Goal: Navigation & Orientation: Find specific page/section

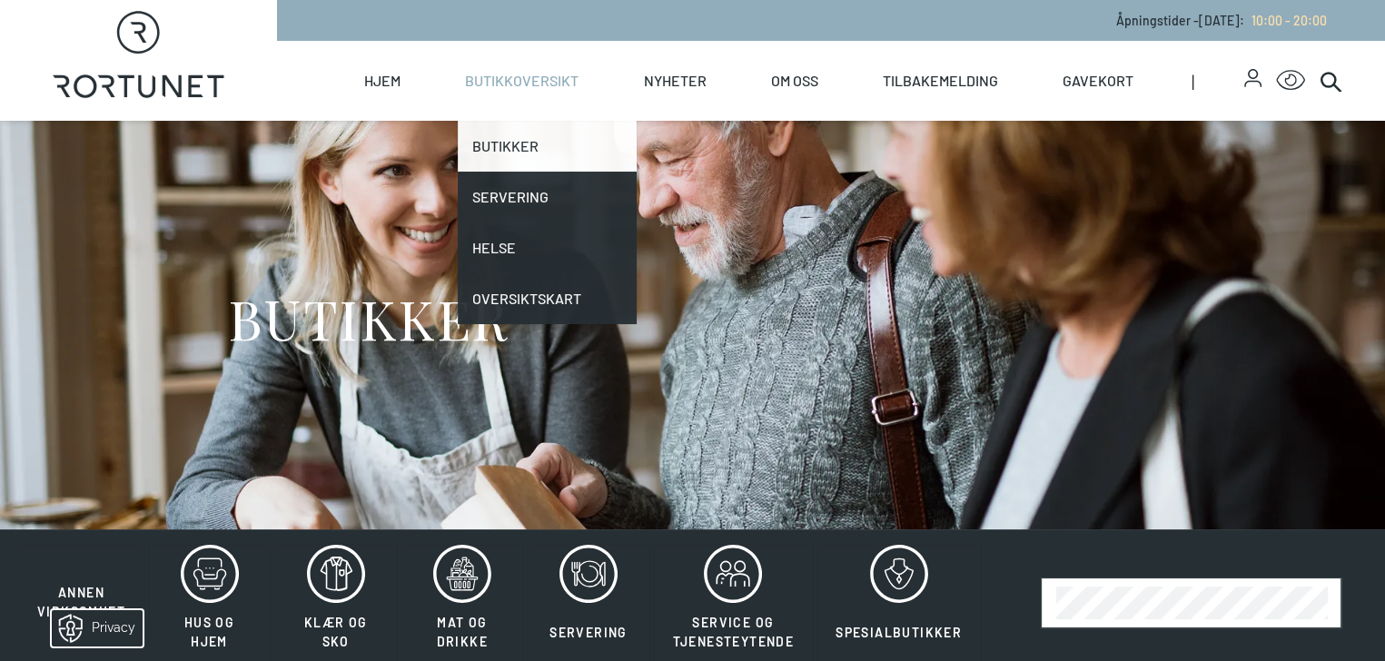
click at [588, 143] on link "Butikker" at bounding box center [547, 146] width 178 height 51
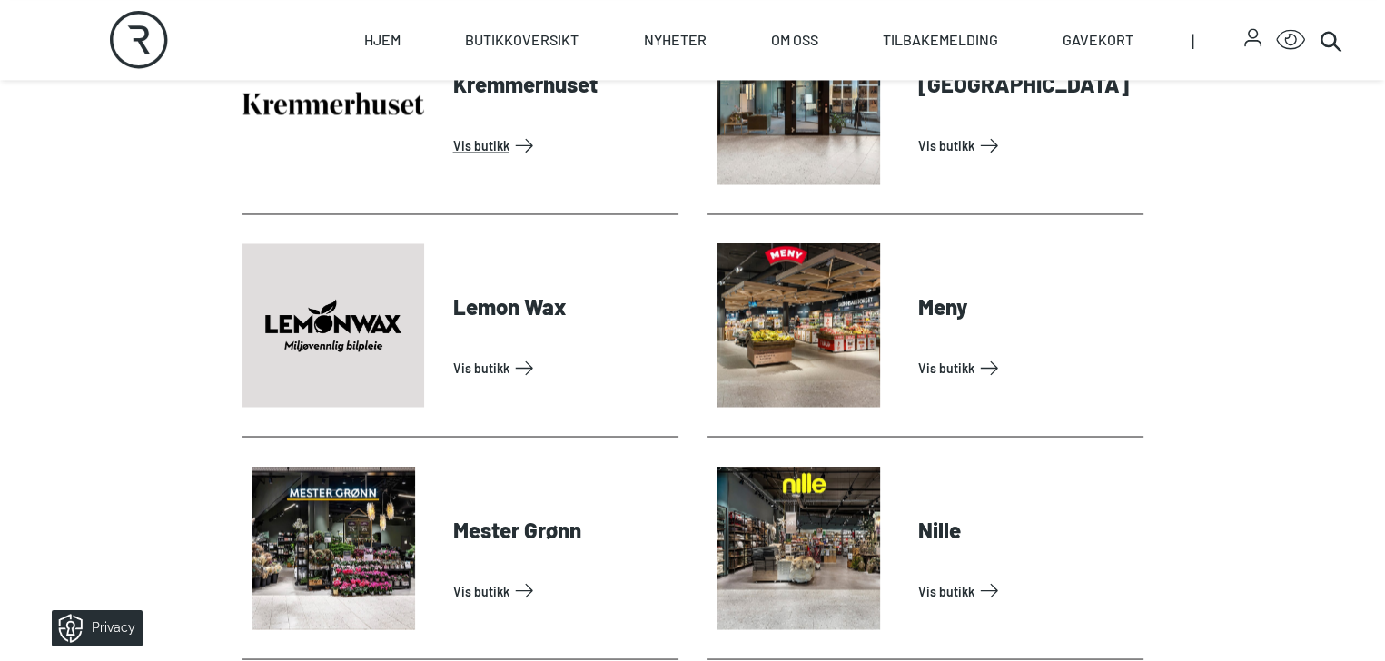
scroll to position [3269, 0]
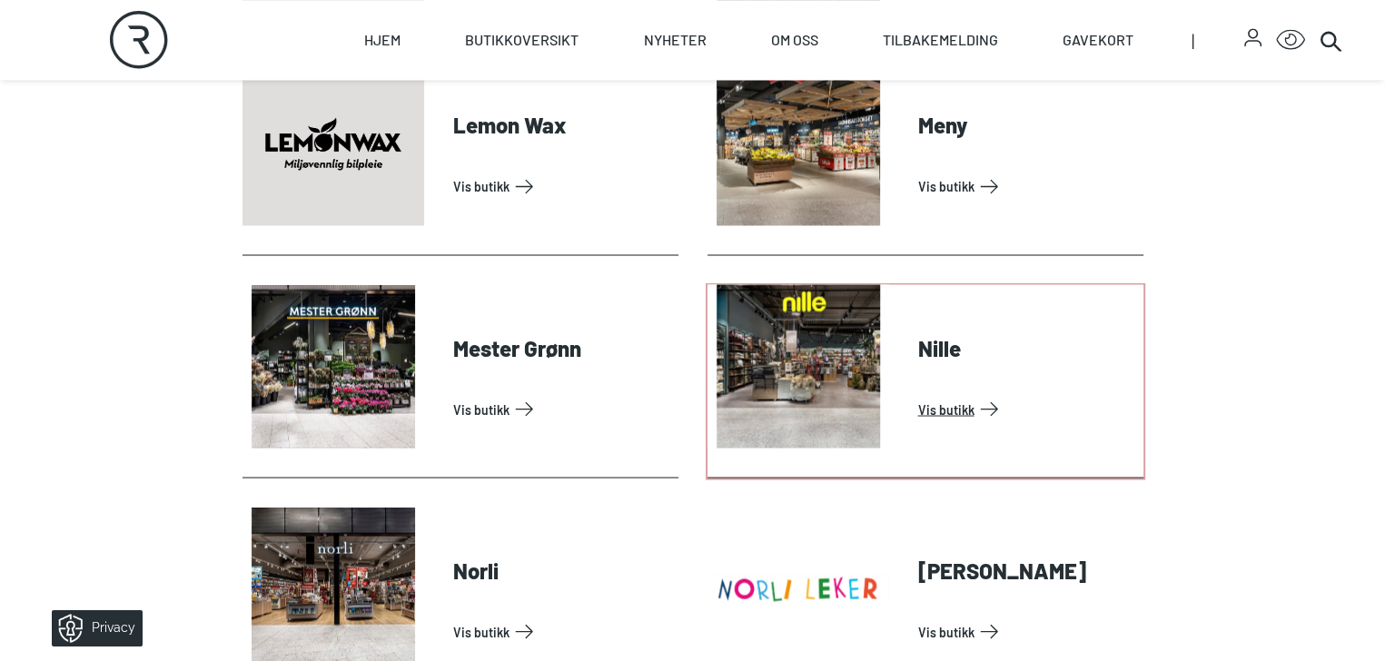
click at [942, 423] on link "Vis butikk" at bounding box center [1027, 408] width 218 height 29
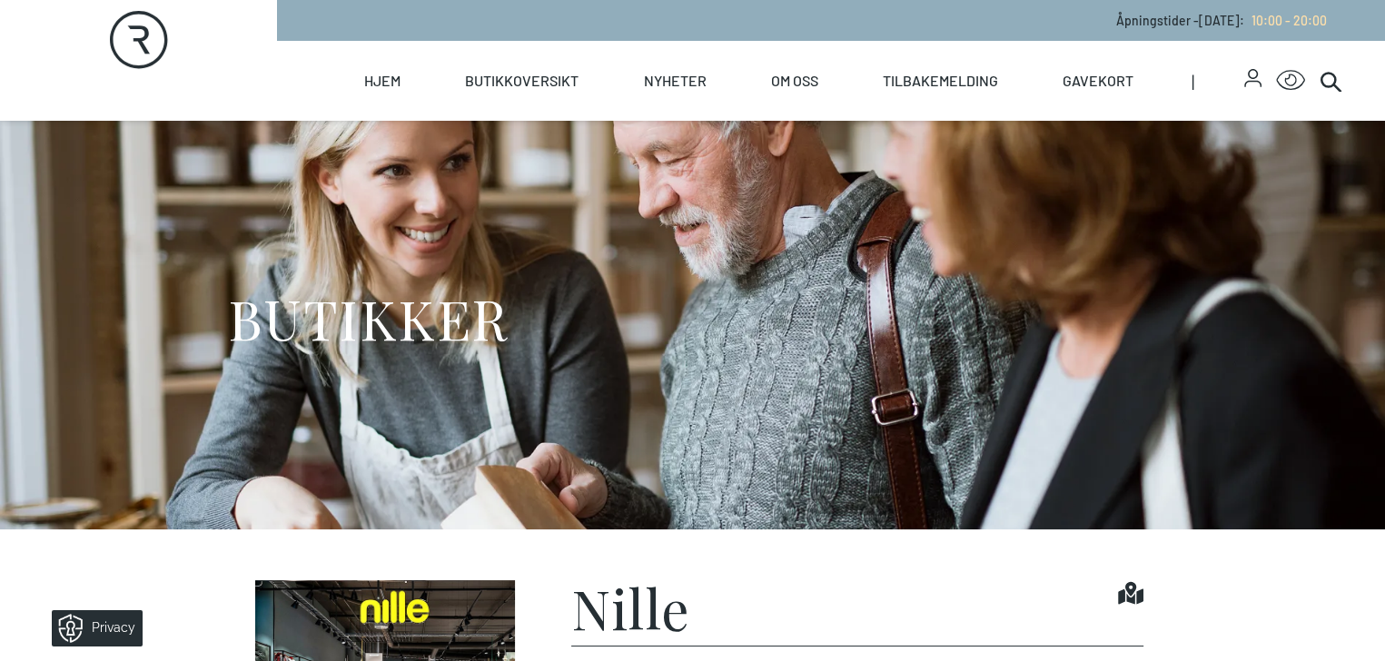
scroll to position [454, 0]
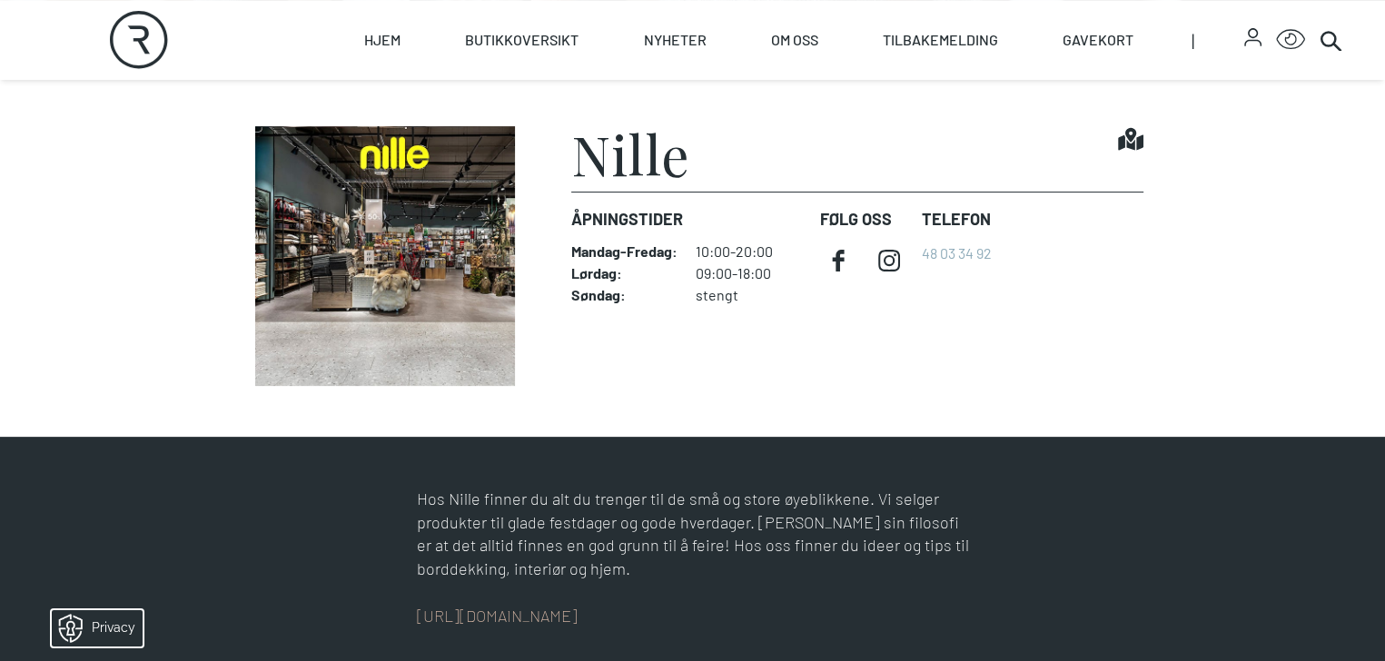
click at [1143, 151] on icon at bounding box center [1130, 139] width 25 height 23
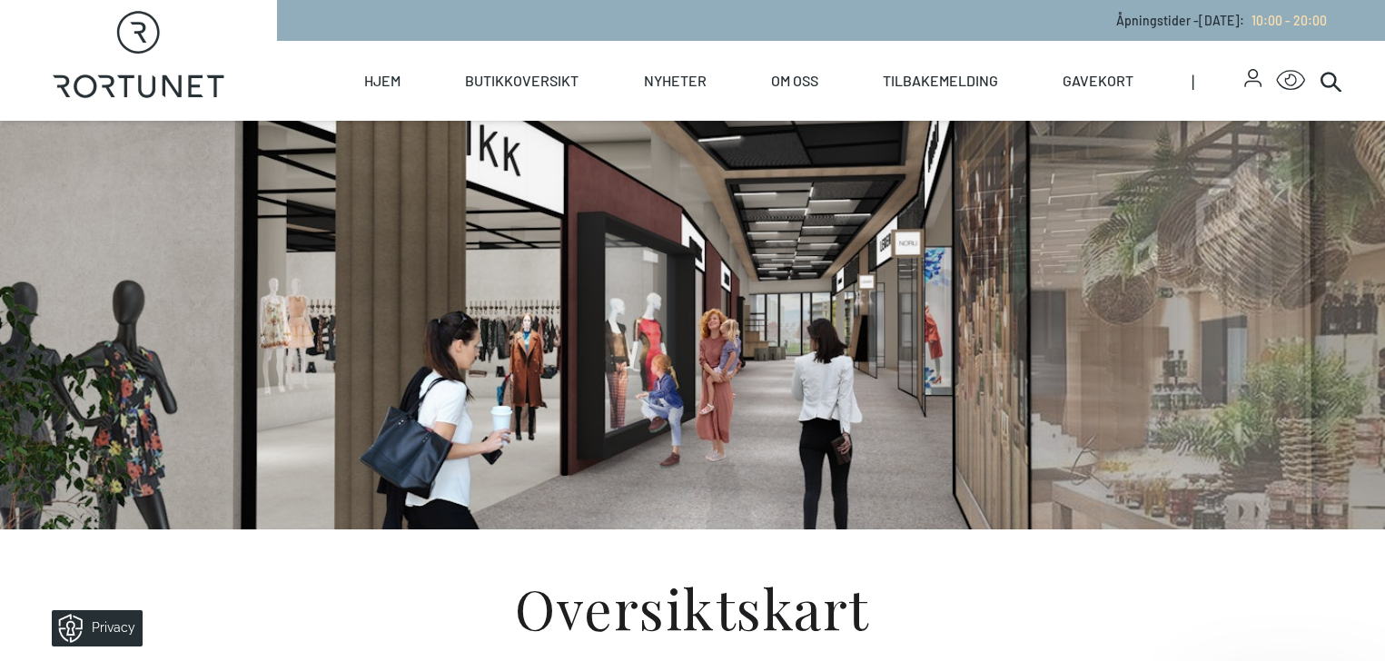
scroll to position [454, 0]
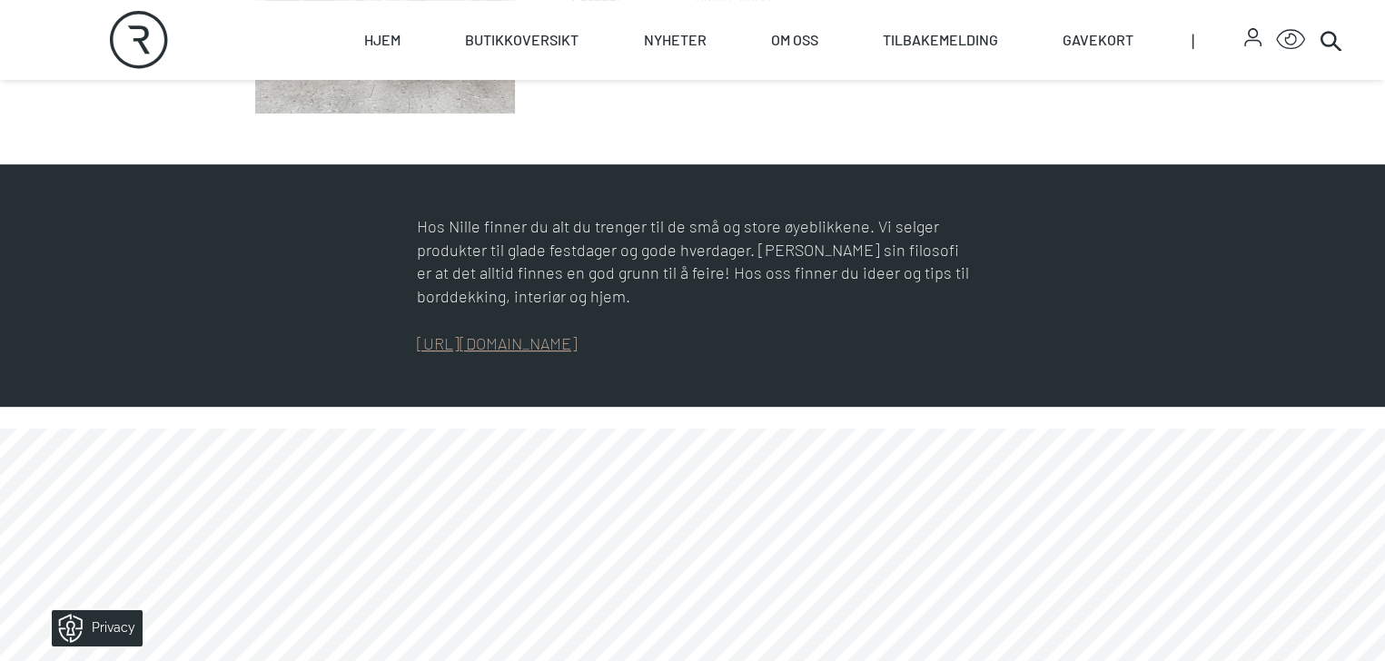
click at [417, 353] on link "https://www.nille.no/" at bounding box center [497, 343] width 161 height 20
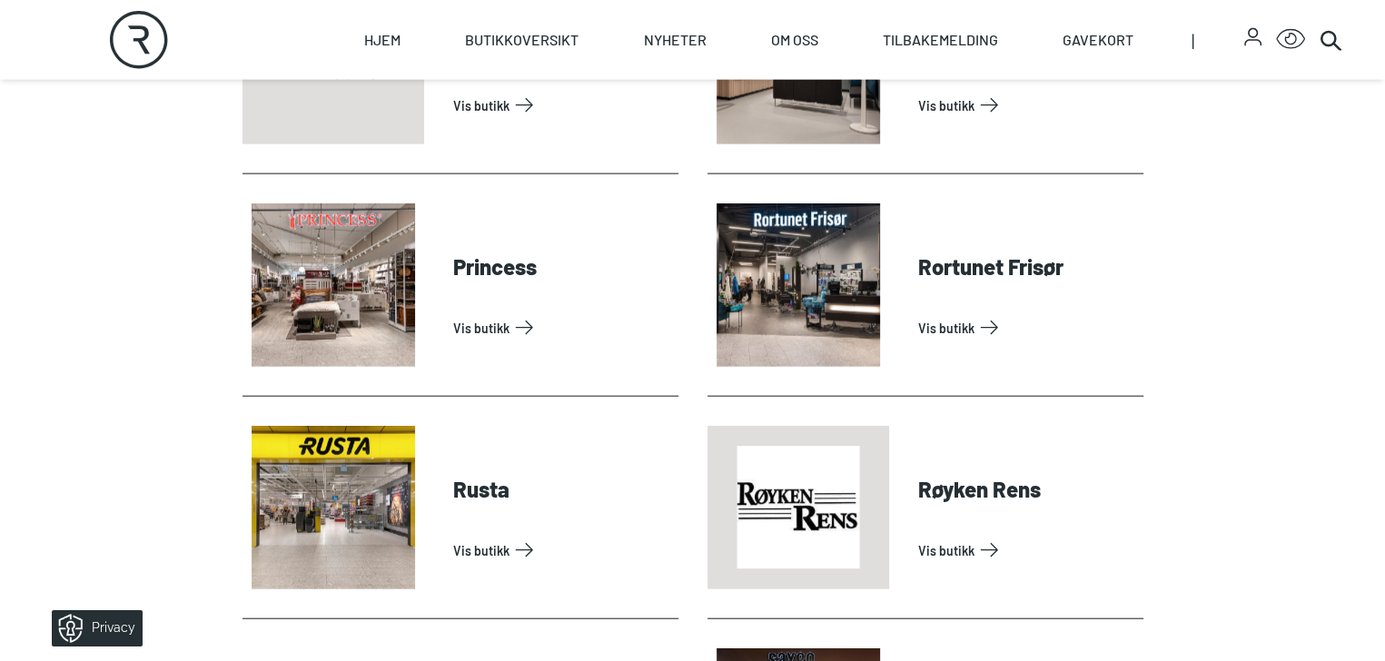
scroll to position [4268, 0]
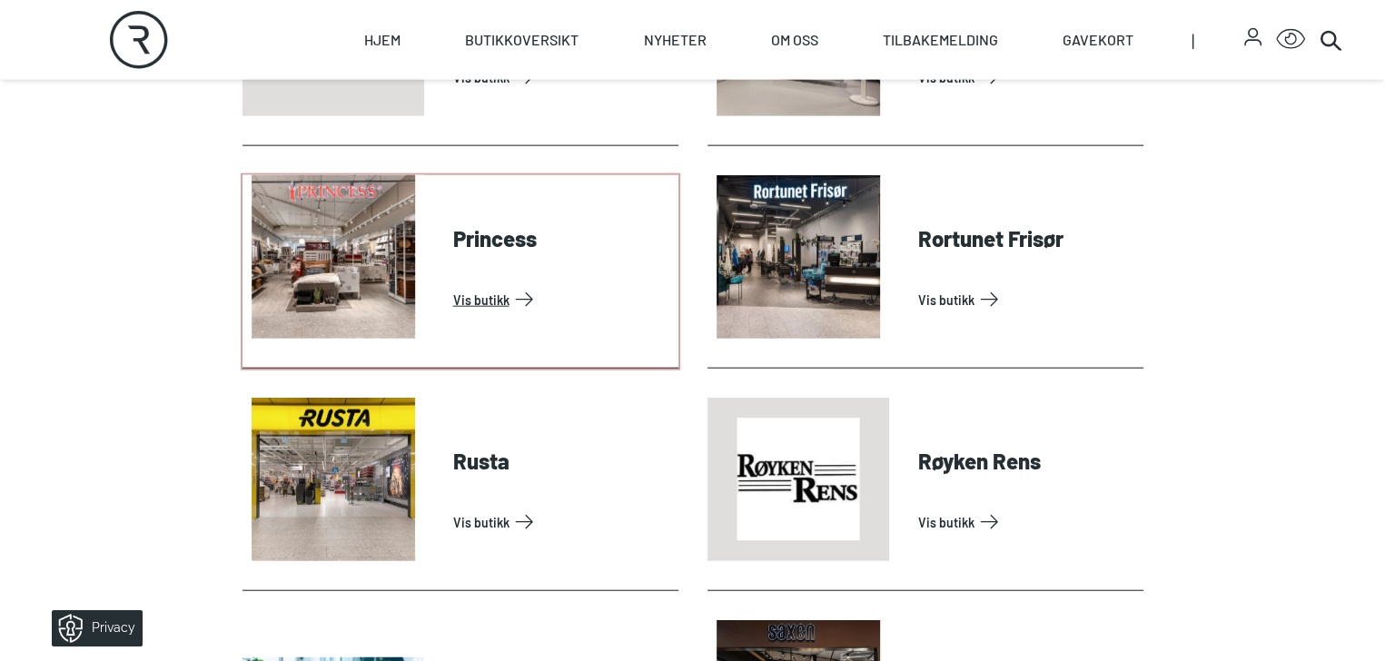
click at [453, 314] on link "Vis butikk" at bounding box center [562, 299] width 218 height 29
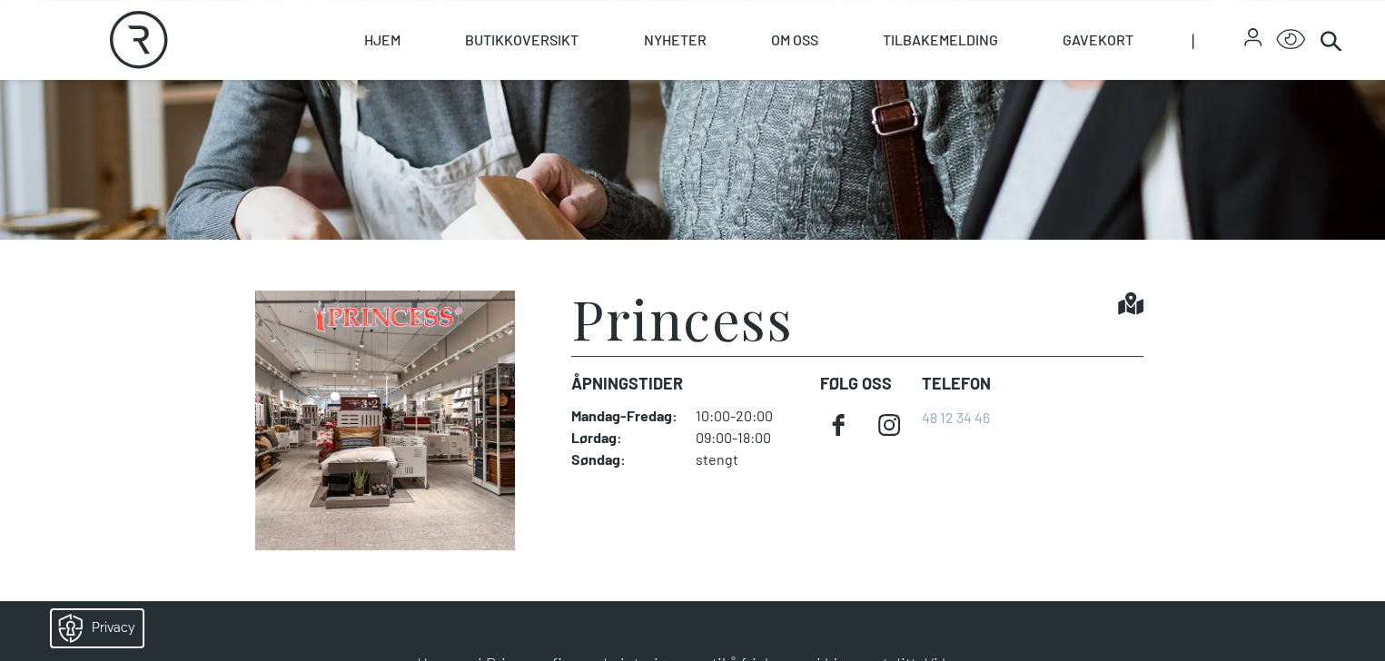
scroll to position [454, 0]
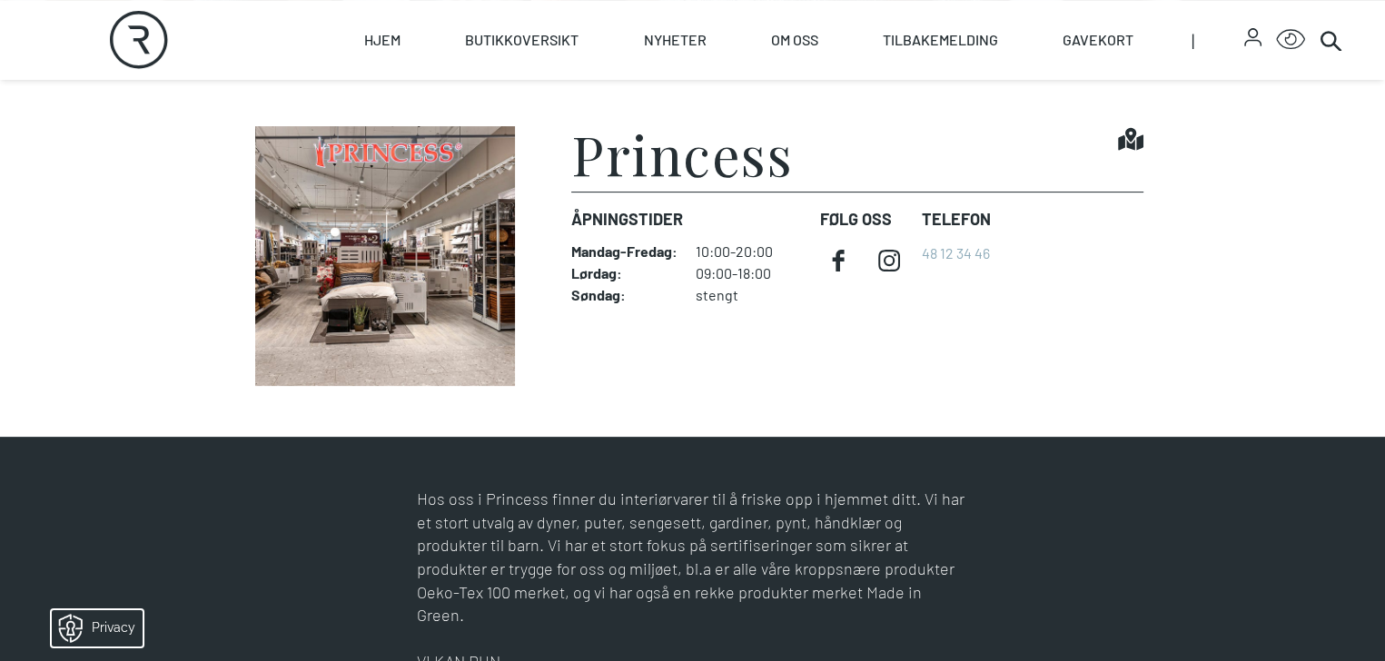
click at [242, 386] on img at bounding box center [385, 256] width 286 height 260
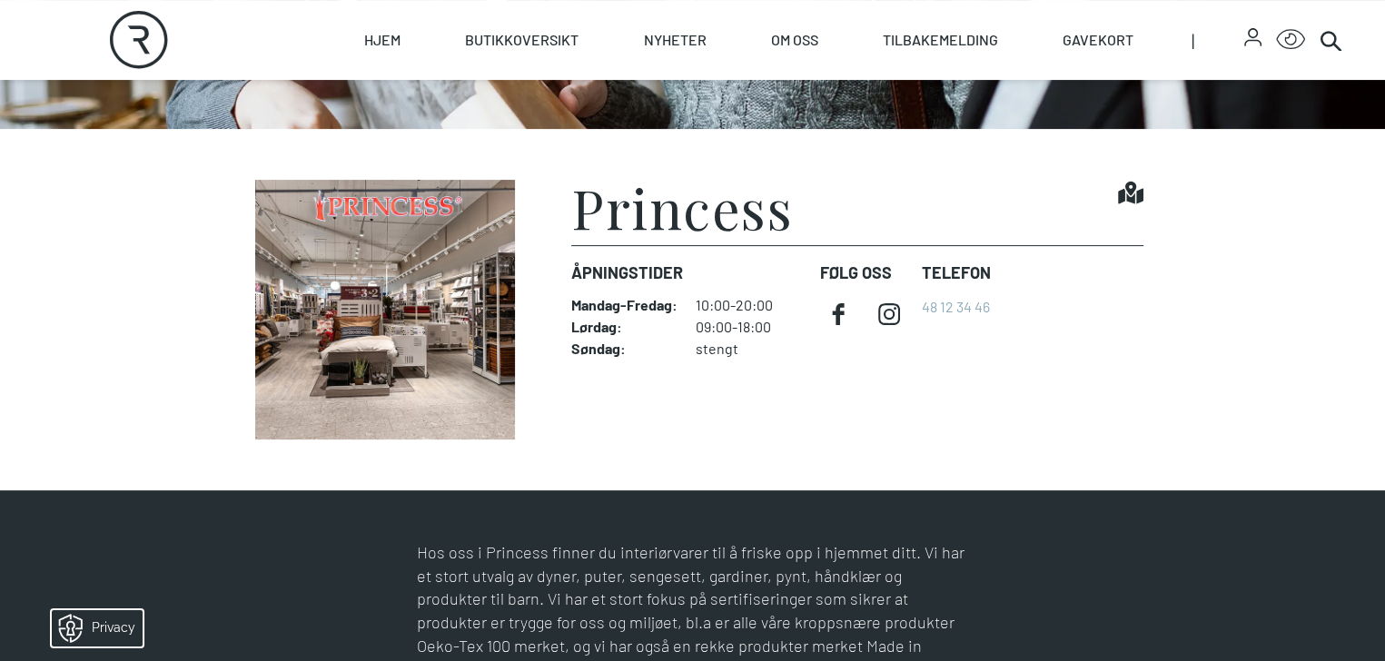
scroll to position [363, 0]
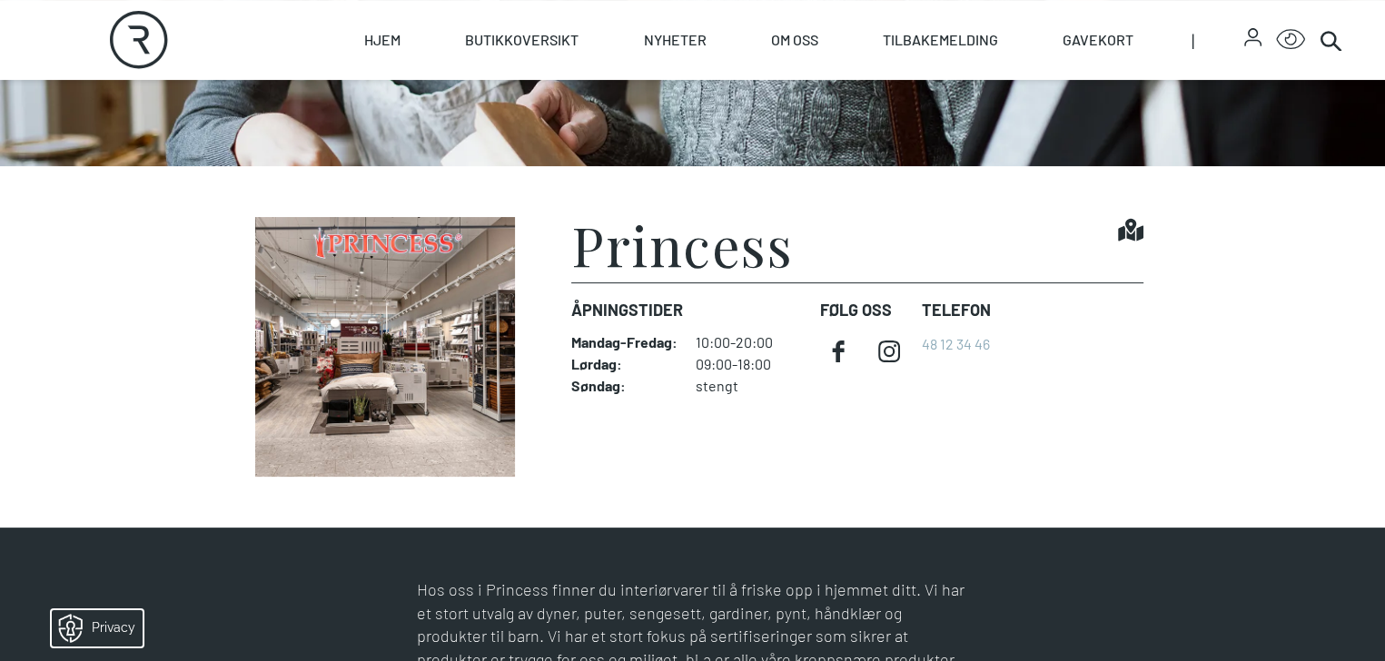
click at [365, 379] on img at bounding box center [385, 347] width 286 height 260
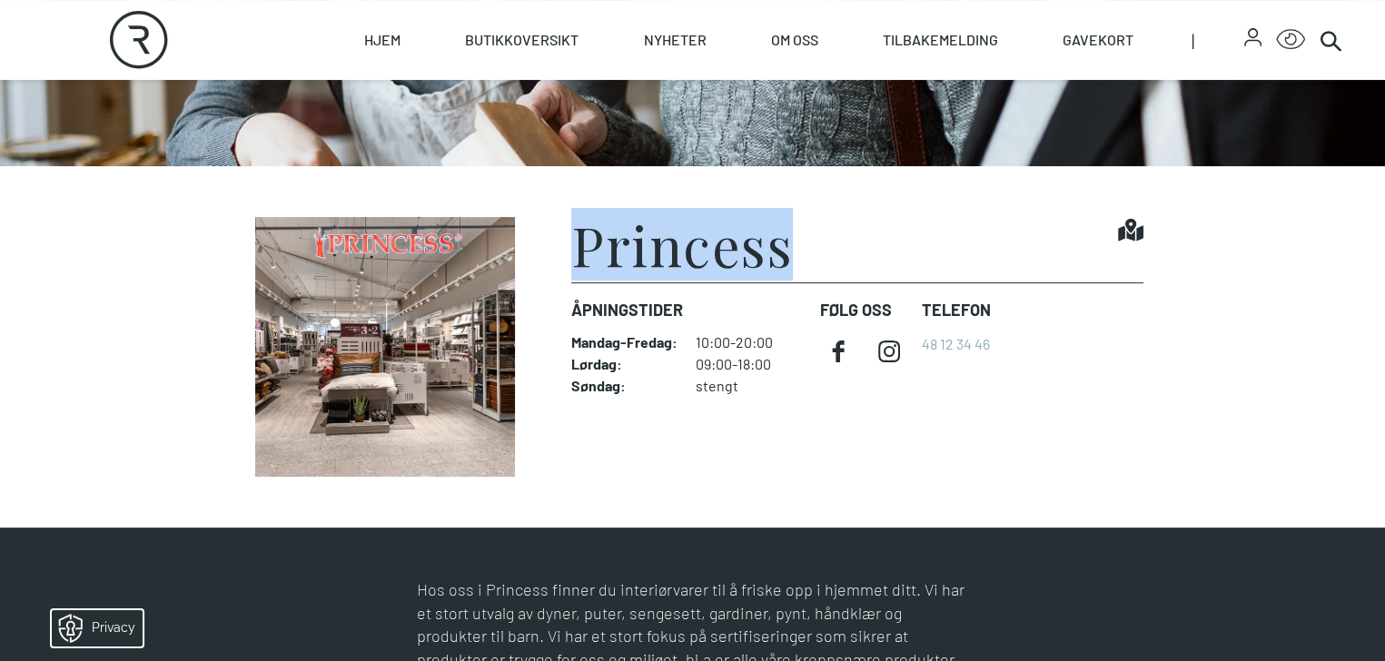
drag, startPoint x: 755, startPoint y: 333, endPoint x: 538, endPoint y: 341, distance: 218.1
click at [571, 282] on div "Princess Find it!" at bounding box center [856, 249] width 571 height 65
copy h1 "Princess"
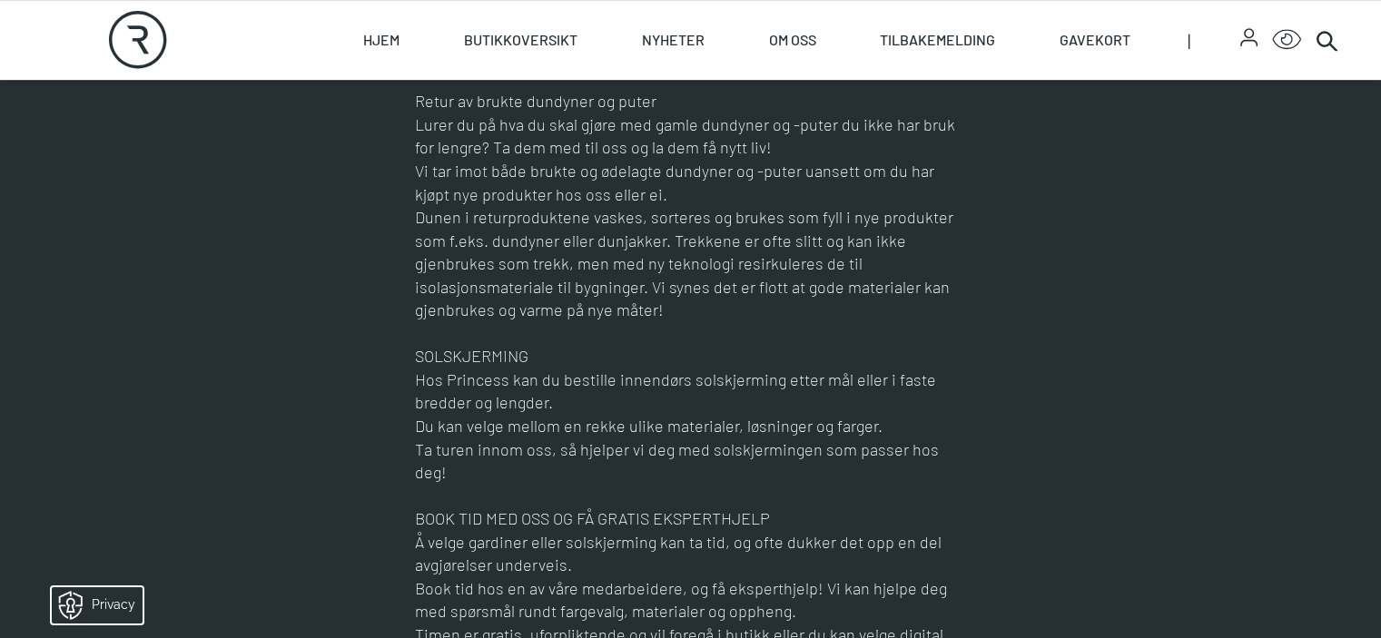
scroll to position [1271, 0]
